Goal: Task Accomplishment & Management: Manage account settings

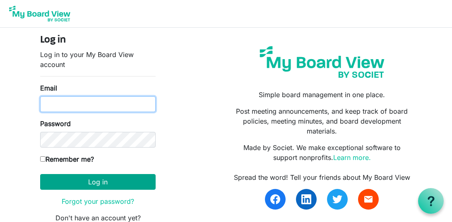
type input "[PERSON_NAME][EMAIL_ADDRESS][DOMAIN_NAME]"
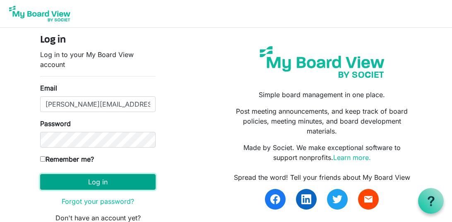
click at [103, 184] on button "Log in" at bounding box center [97, 182] width 115 height 16
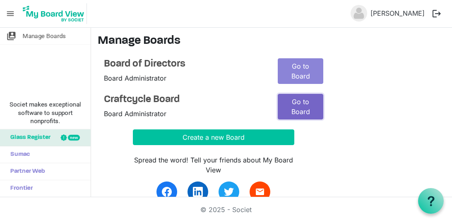
click at [298, 112] on link "Go to Board" at bounding box center [301, 107] width 46 height 26
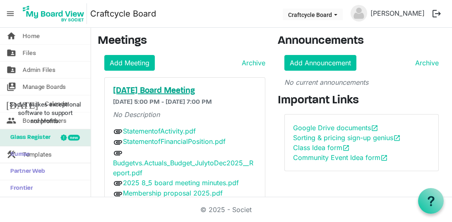
click at [205, 88] on h5 "[DATE] Board Meeting" at bounding box center [185, 91] width 144 height 10
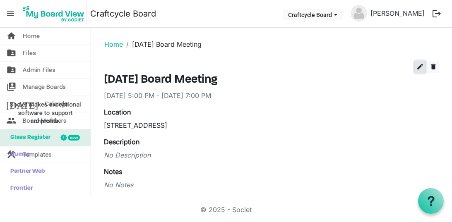
click at [416, 67] on span "edit" at bounding box center [419, 66] width 7 height 7
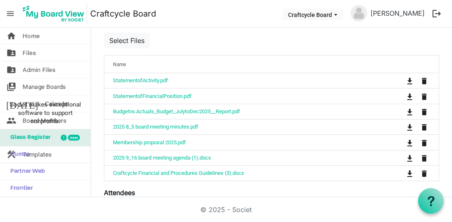
scroll to position [317, 0]
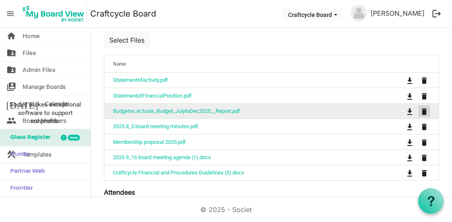
click at [425, 111] on span "is Command column column header" at bounding box center [424, 111] width 5 height 7
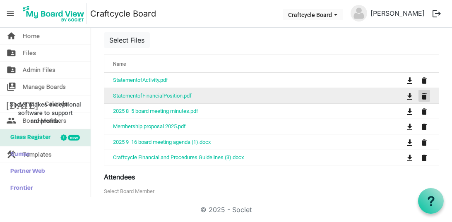
click at [424, 93] on span "is Command column column header" at bounding box center [424, 96] width 5 height 7
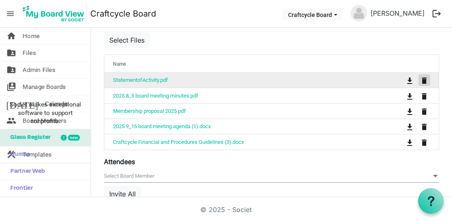
click at [424, 77] on span "is Command column column header" at bounding box center [424, 80] width 5 height 7
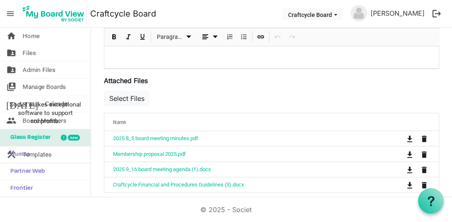
scroll to position [257, 0]
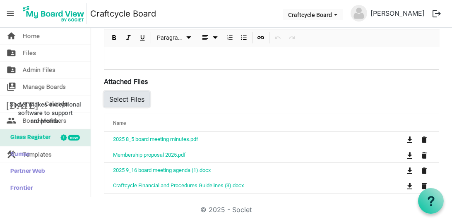
click at [143, 98] on button "Select Files" at bounding box center [127, 99] width 46 height 16
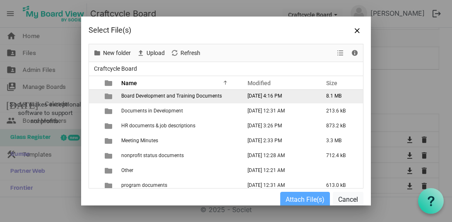
scroll to position [21, 0]
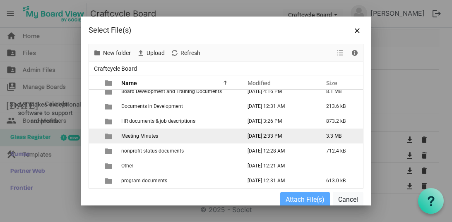
click at [139, 138] on span "Meeting Minutes" at bounding box center [139, 136] width 37 height 6
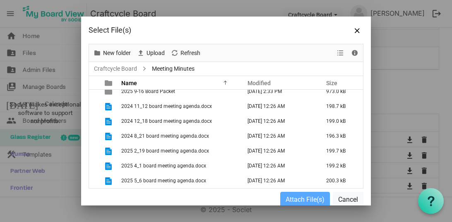
scroll to position [0, 0]
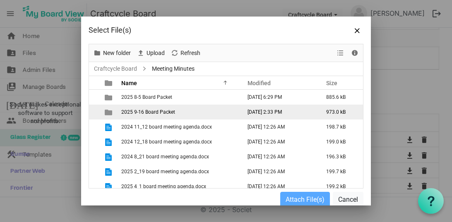
click at [146, 113] on span "2025 9-16 Board Packet" at bounding box center [148, 112] width 54 height 6
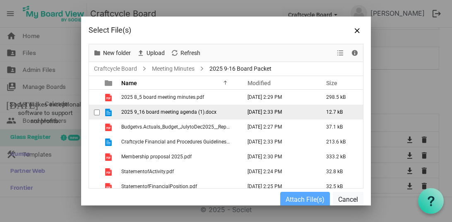
scroll to position [6, 0]
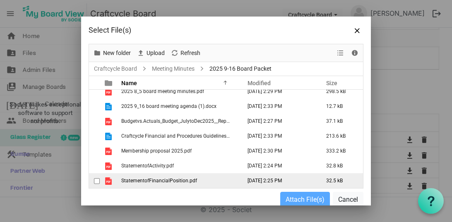
click at [96, 181] on span "checkbox" at bounding box center [97, 181] width 6 height 6
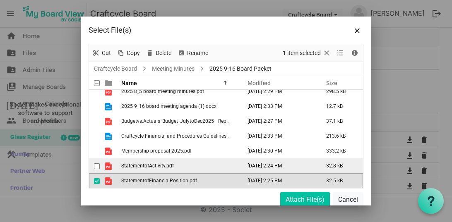
click at [96, 166] on span "checkbox" at bounding box center [97, 166] width 6 height 6
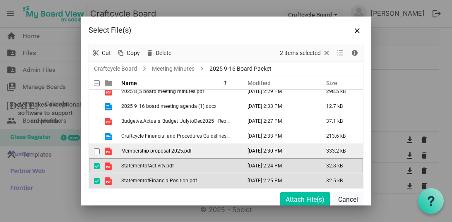
scroll to position [0, 0]
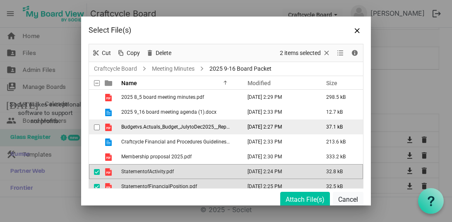
click at [97, 126] on span "checkbox" at bounding box center [97, 128] width 6 height 6
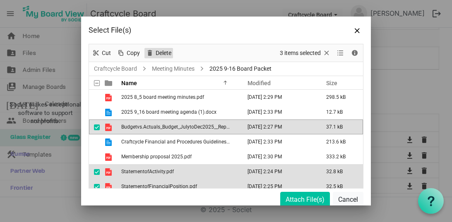
click at [164, 57] on span "Delete" at bounding box center [163, 53] width 17 height 10
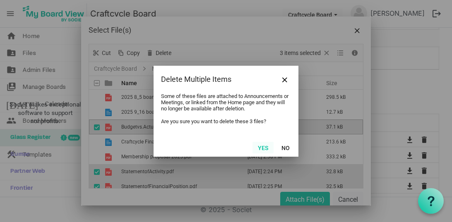
click at [264, 148] on button "Yes" at bounding box center [262, 148] width 21 height 12
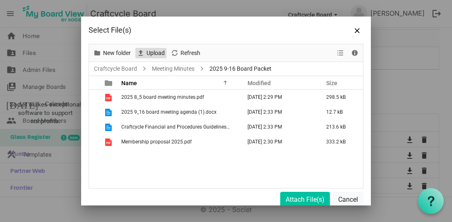
click at [154, 54] on span "Upload" at bounding box center [156, 53] width 20 height 10
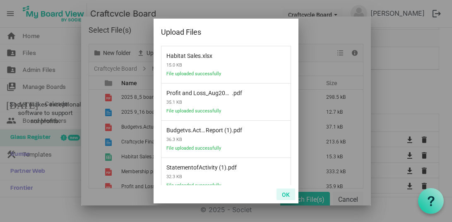
click at [287, 194] on button "OK" at bounding box center [285, 195] width 19 height 12
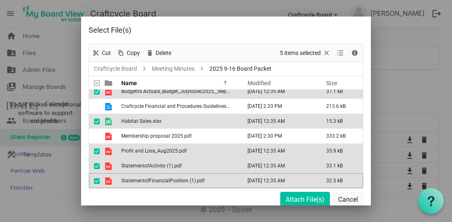
scroll to position [9, 0]
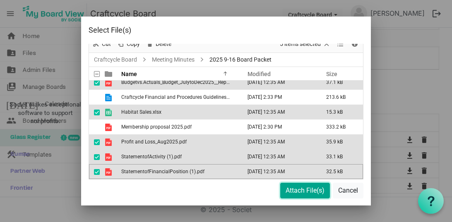
click at [308, 189] on button "Attach File(s)" at bounding box center [305, 191] width 50 height 16
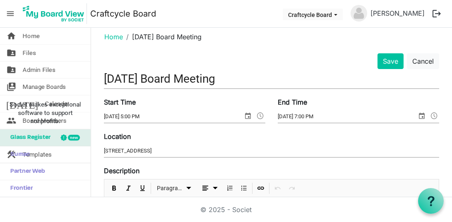
scroll to position [0, 0]
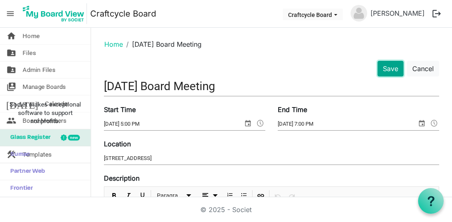
click at [393, 68] on button "Save" at bounding box center [390, 69] width 26 height 16
